Goal: Check status: Check status

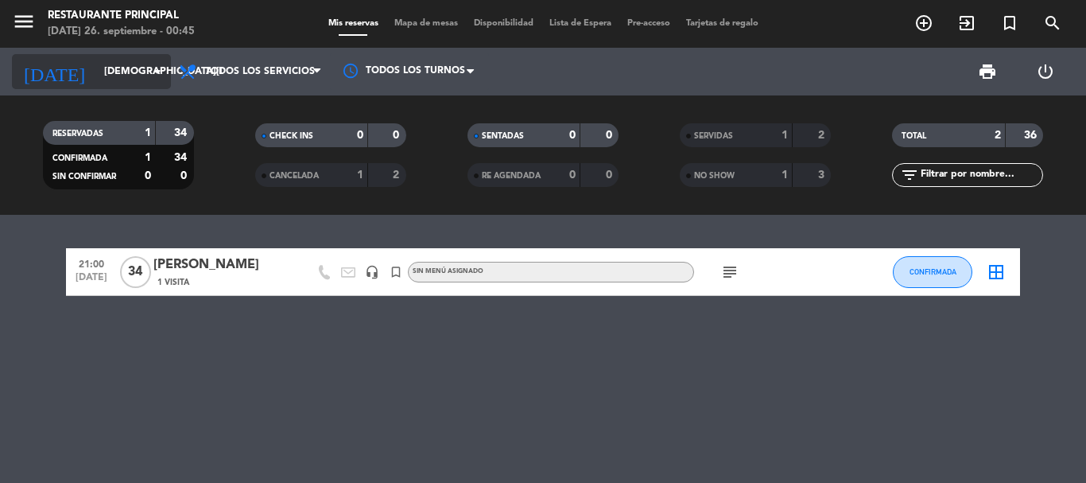
click at [160, 72] on icon "arrow_drop_down" at bounding box center [157, 71] width 19 height 19
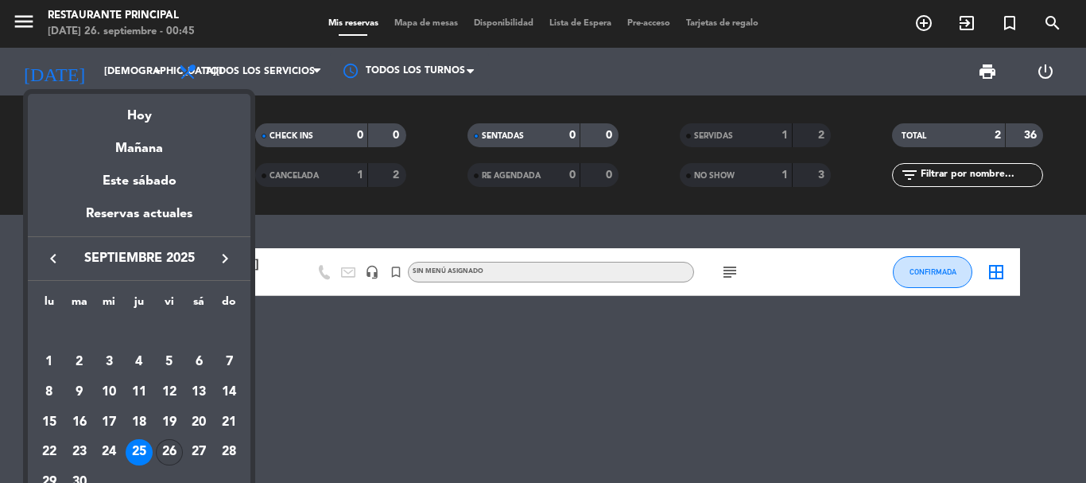
click at [162, 448] on div "26" at bounding box center [169, 452] width 27 height 27
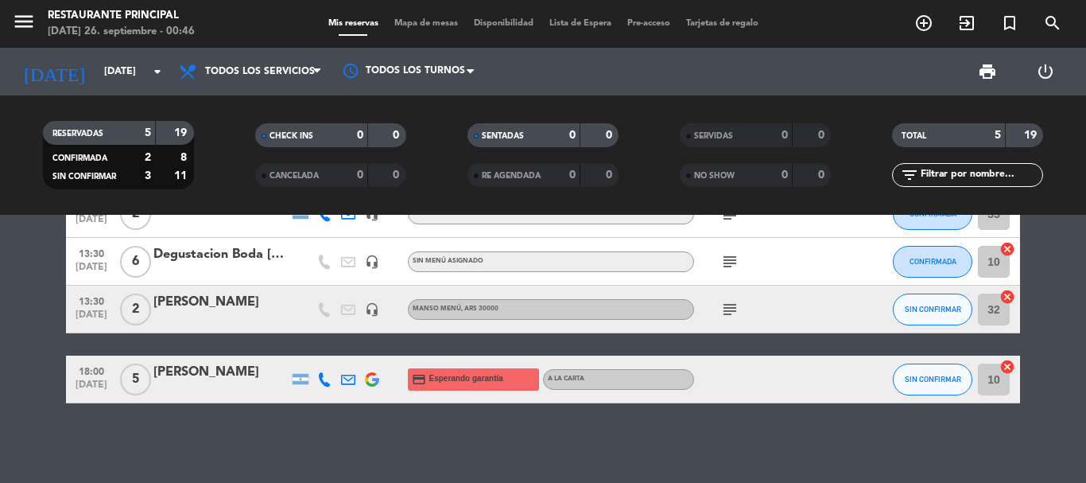
scroll to position [49, 0]
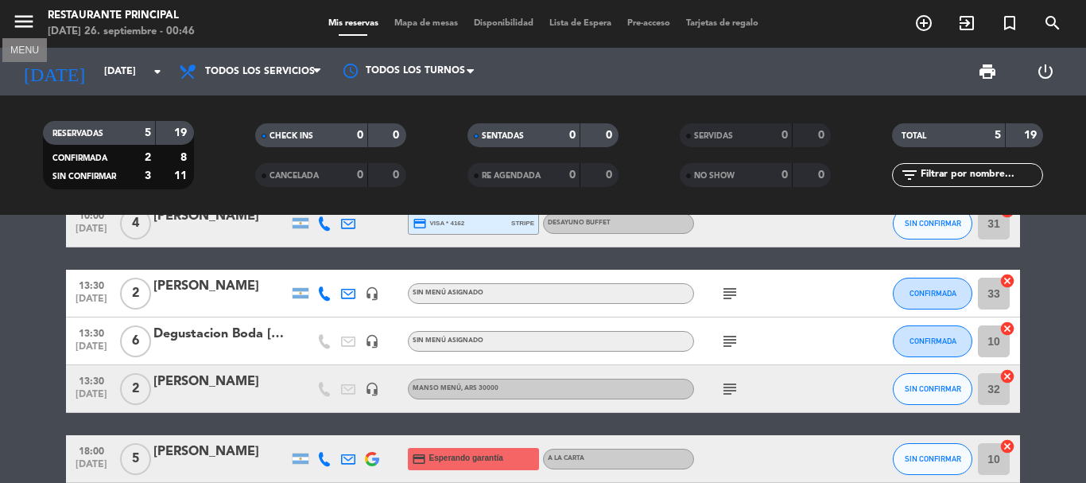
click at [27, 21] on icon "menu" at bounding box center [24, 22] width 24 height 24
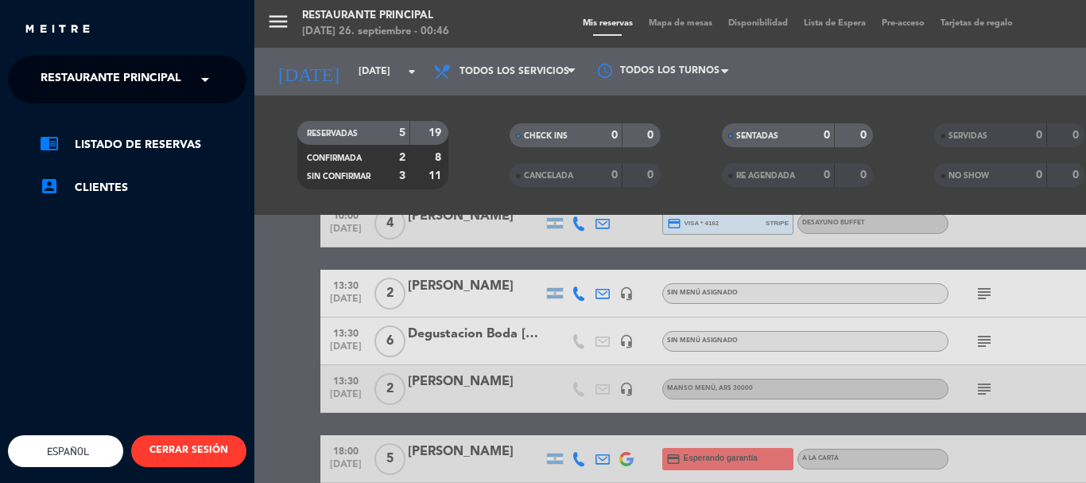
click at [201, 86] on span at bounding box center [209, 79] width 27 height 33
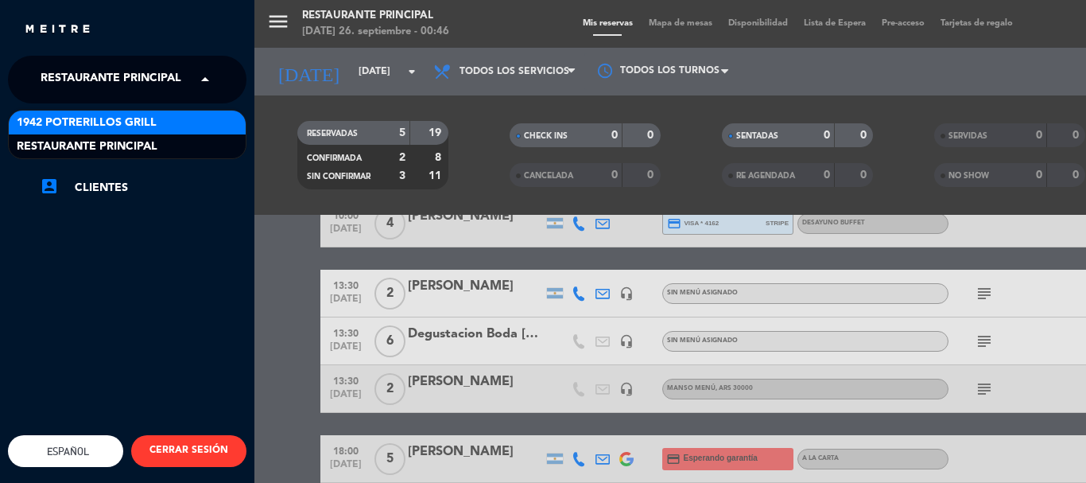
click at [173, 118] on div "1942 Potrerillos Grill" at bounding box center [127, 123] width 237 height 24
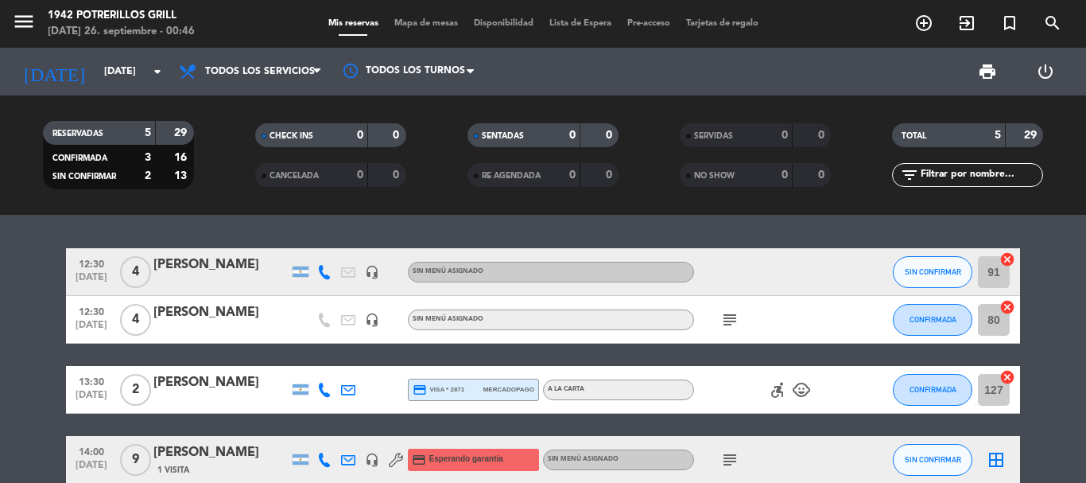
scroll to position [80, 0]
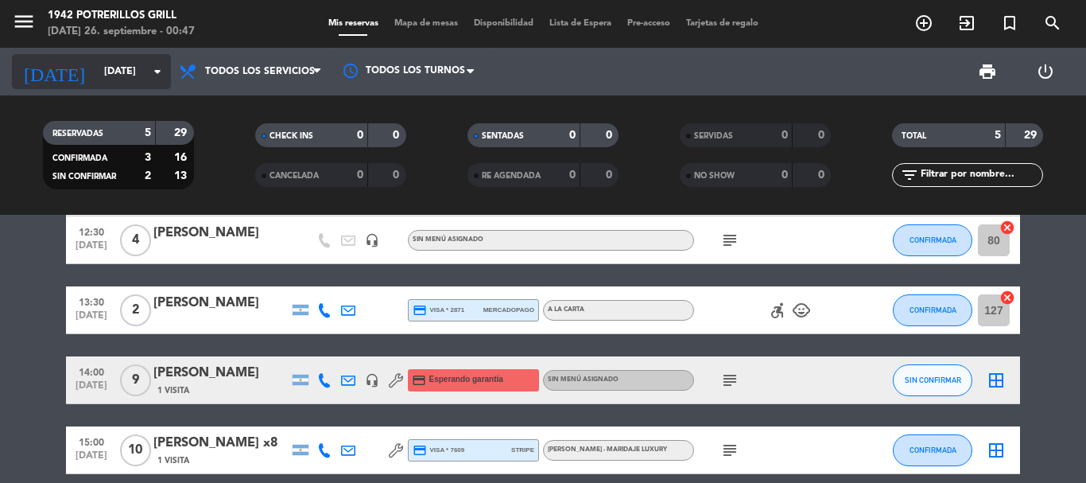
click at [161, 69] on icon "arrow_drop_down" at bounding box center [157, 71] width 19 height 19
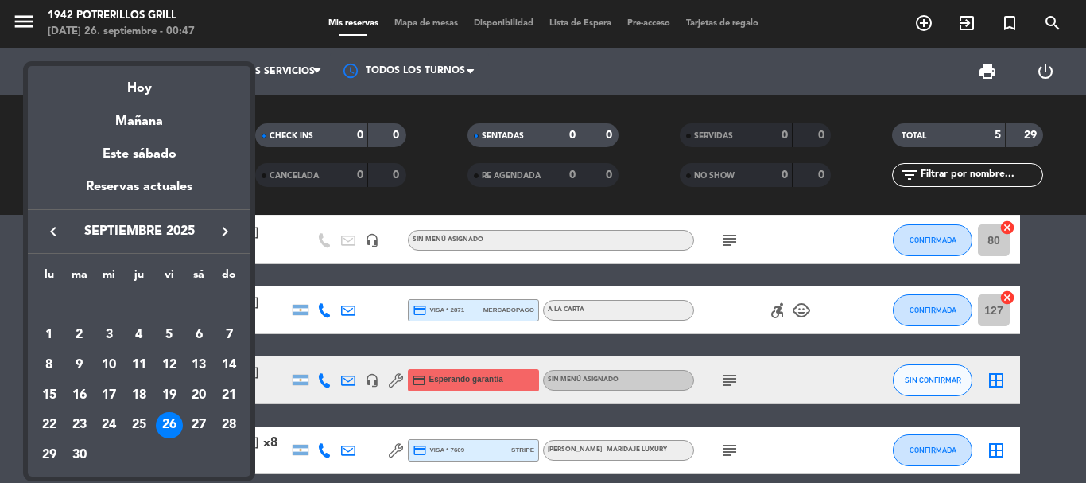
click at [224, 227] on icon "keyboard_arrow_right" at bounding box center [225, 231] width 19 height 19
click at [169, 330] on div "3" at bounding box center [169, 334] width 27 height 27
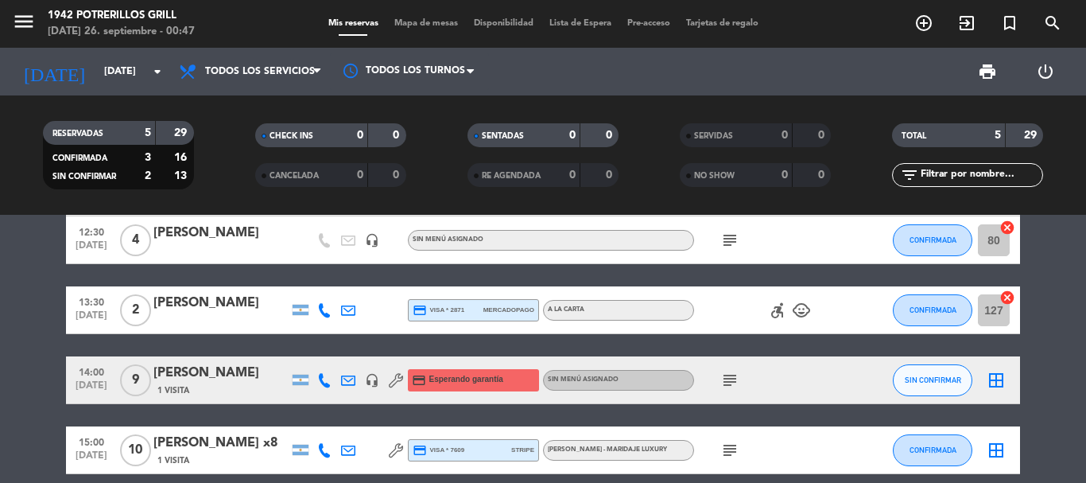
type input "[DATE]"
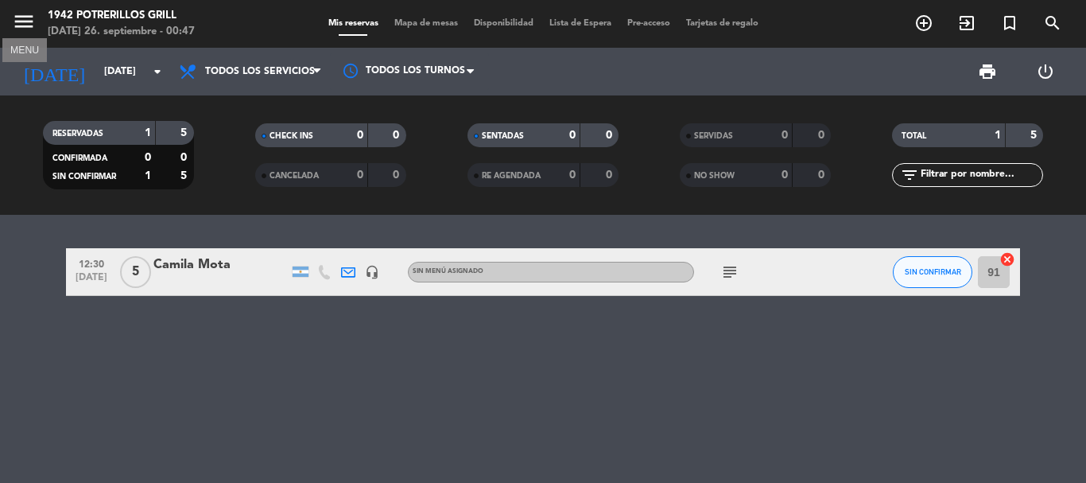
click at [29, 15] on icon "menu" at bounding box center [24, 22] width 24 height 24
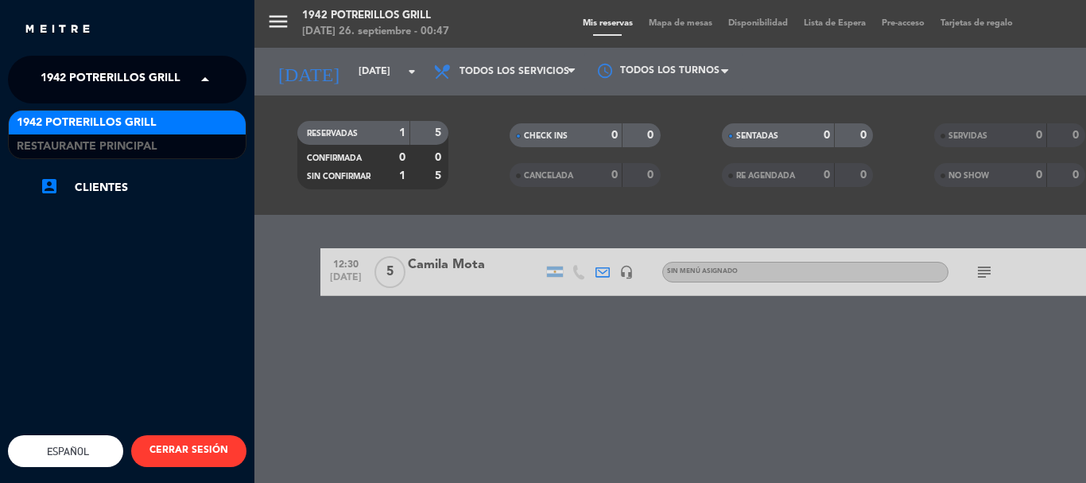
click at [200, 84] on span at bounding box center [209, 79] width 27 height 33
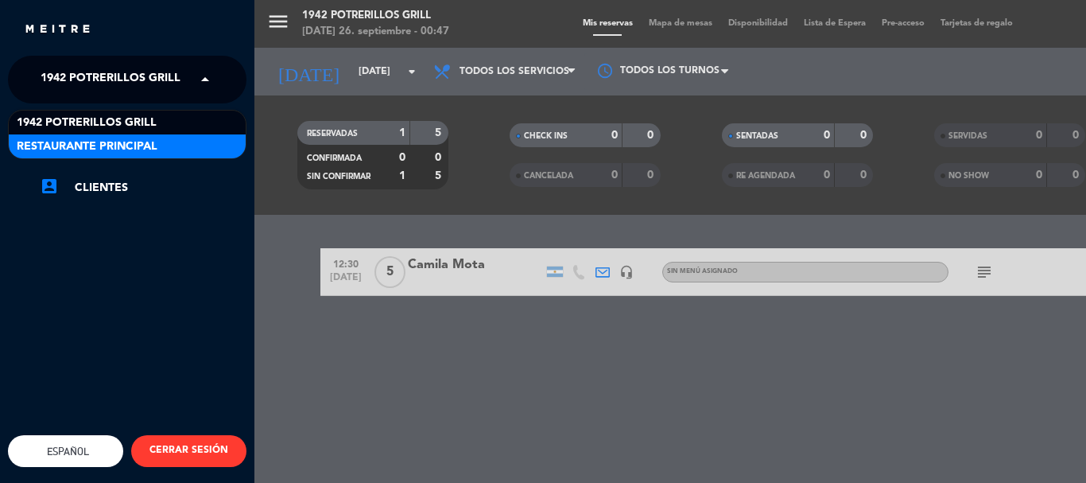
click at [171, 139] on div "Restaurante Principal" at bounding box center [127, 146] width 237 height 24
